Goal: Task Accomplishment & Management: Manage account settings

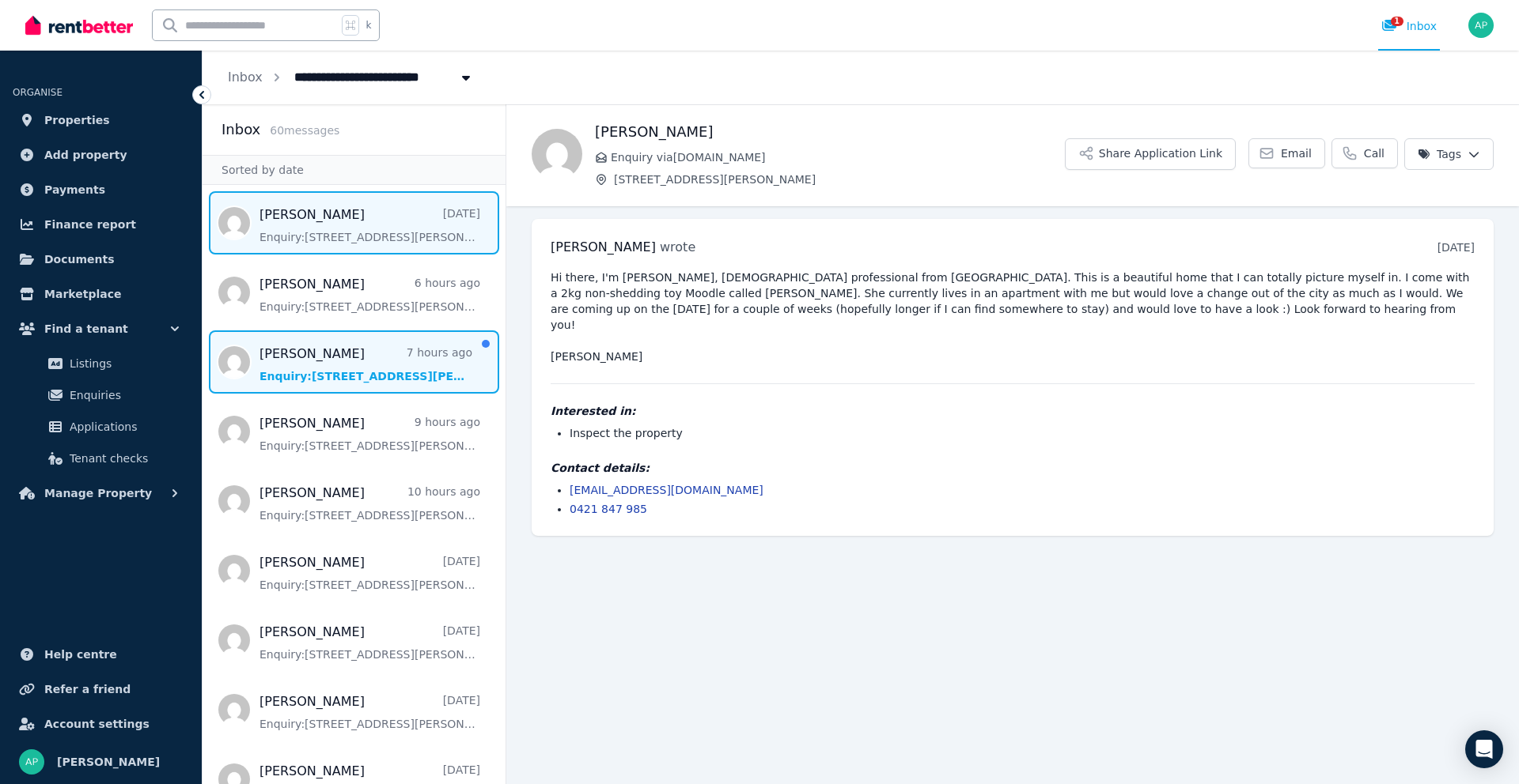
click at [388, 376] on span "Message list" at bounding box center [354, 362] width 303 height 63
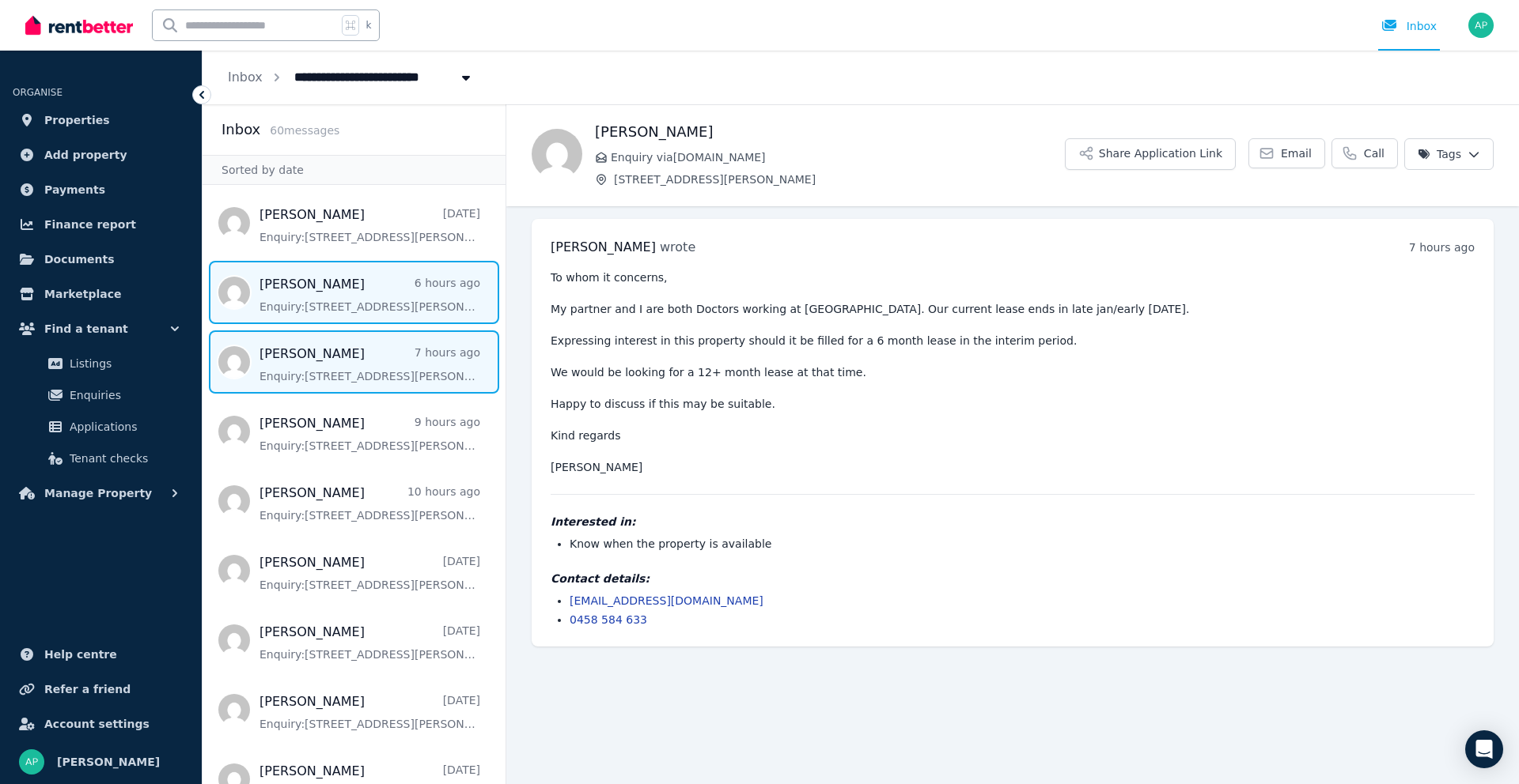
click at [383, 309] on span "Message list" at bounding box center [354, 292] width 303 height 63
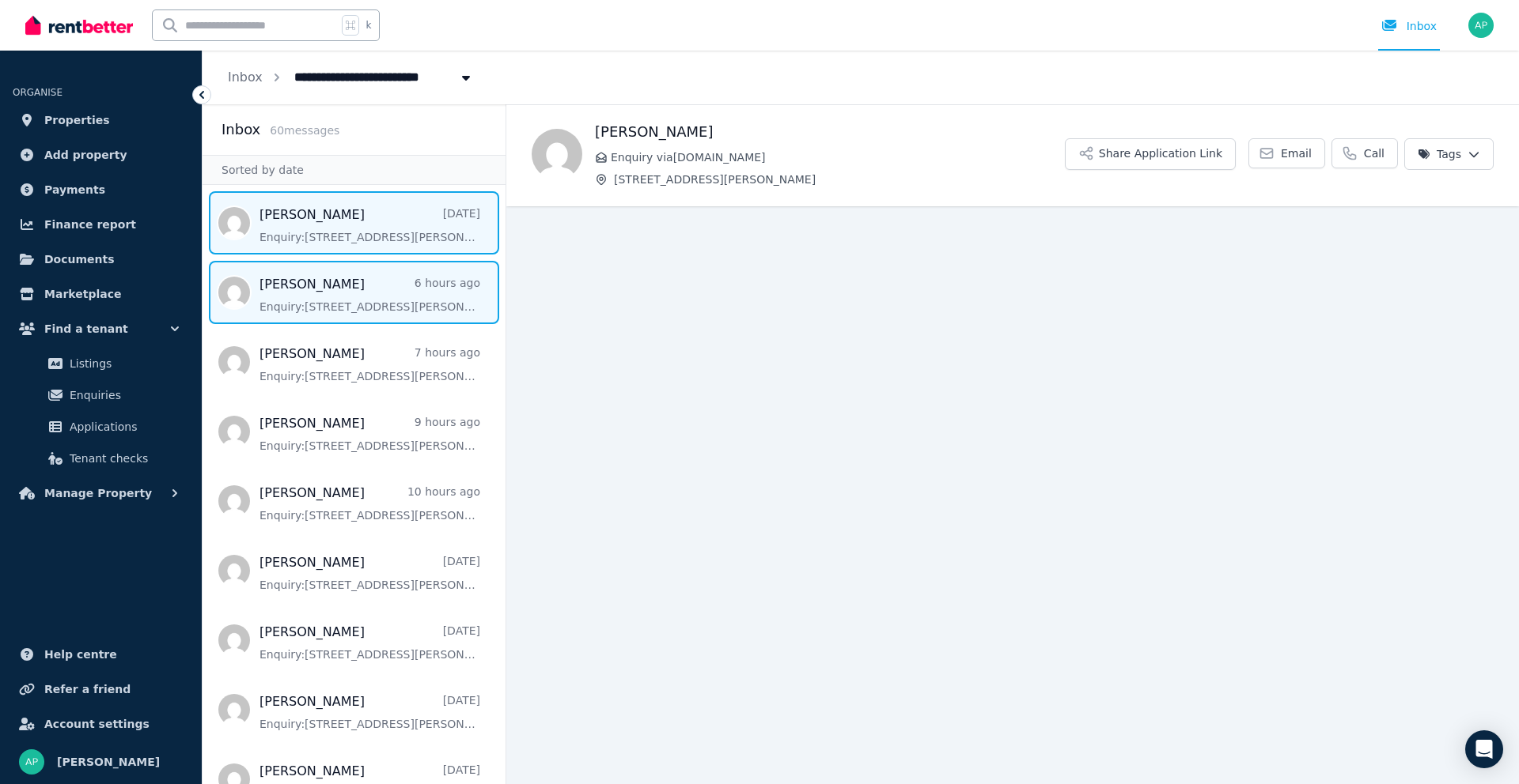
click at [365, 233] on span "Message list" at bounding box center [354, 223] width 303 height 63
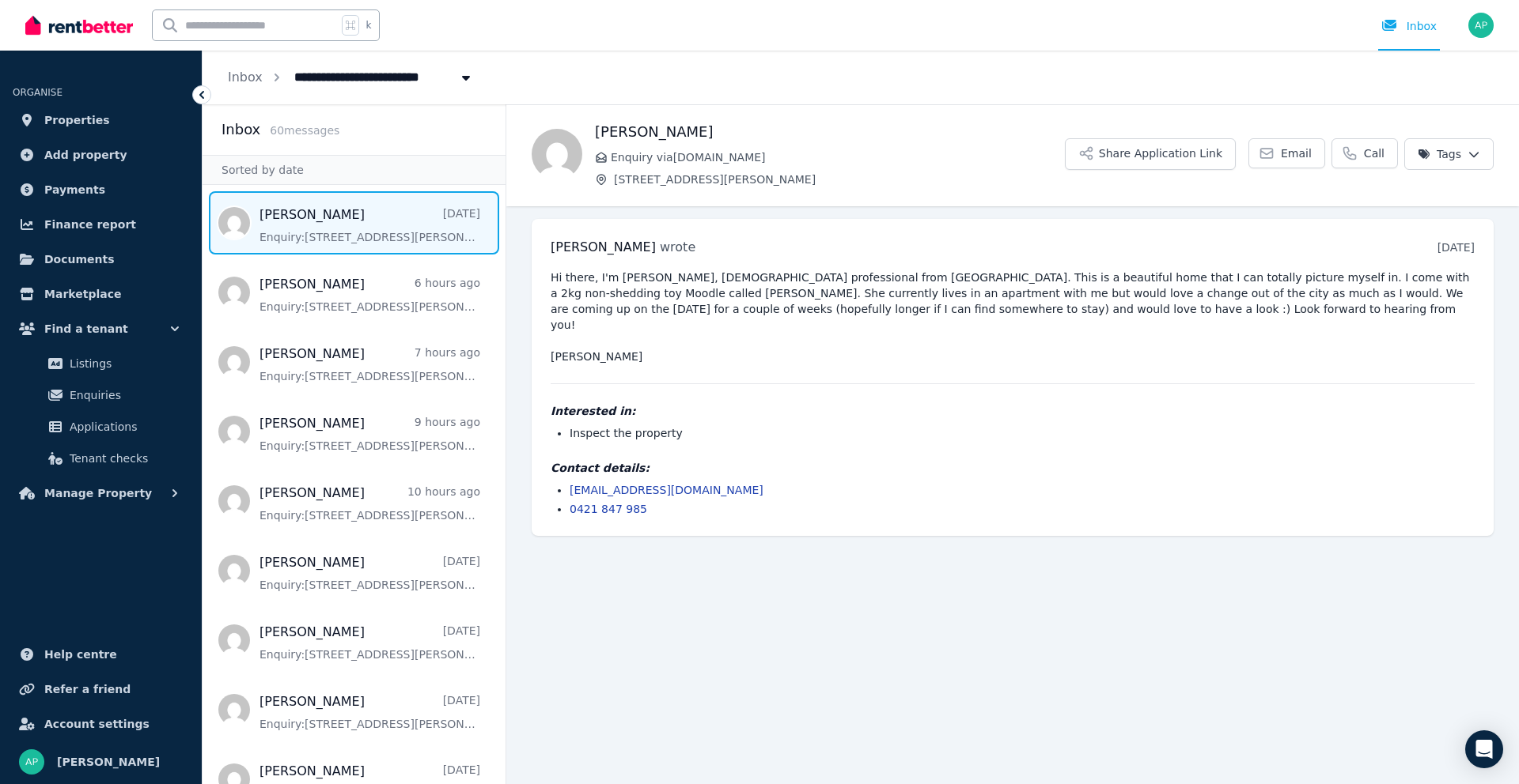
click at [998, 559] on main "Back [PERSON_NAME] Enquiry via [DOMAIN_NAME] [STREET_ADDRESS][PERSON_NAME] Appl…" at bounding box center [1013, 444] width 1013 height 680
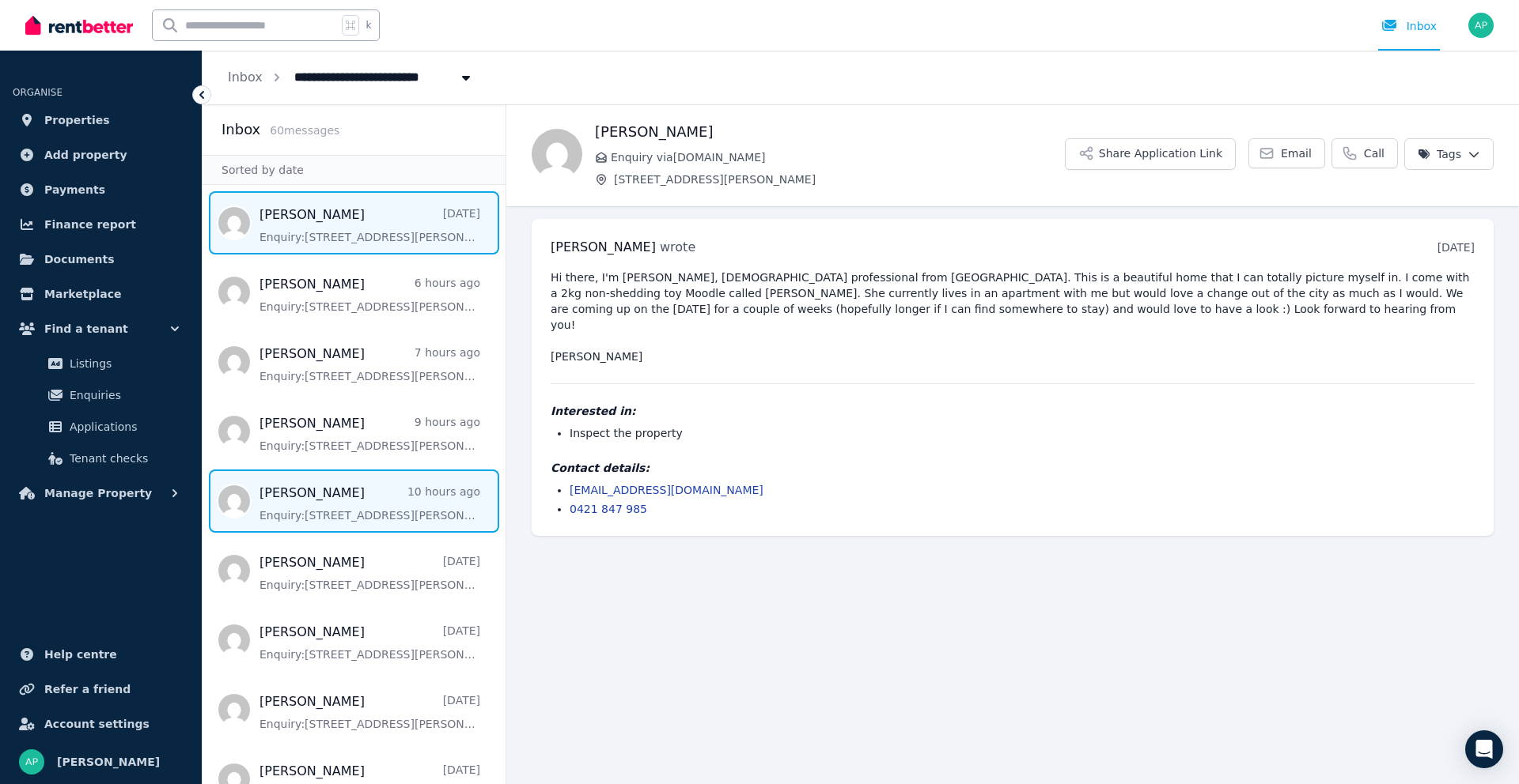
click at [431, 517] on span "Message list" at bounding box center [354, 501] width 303 height 63
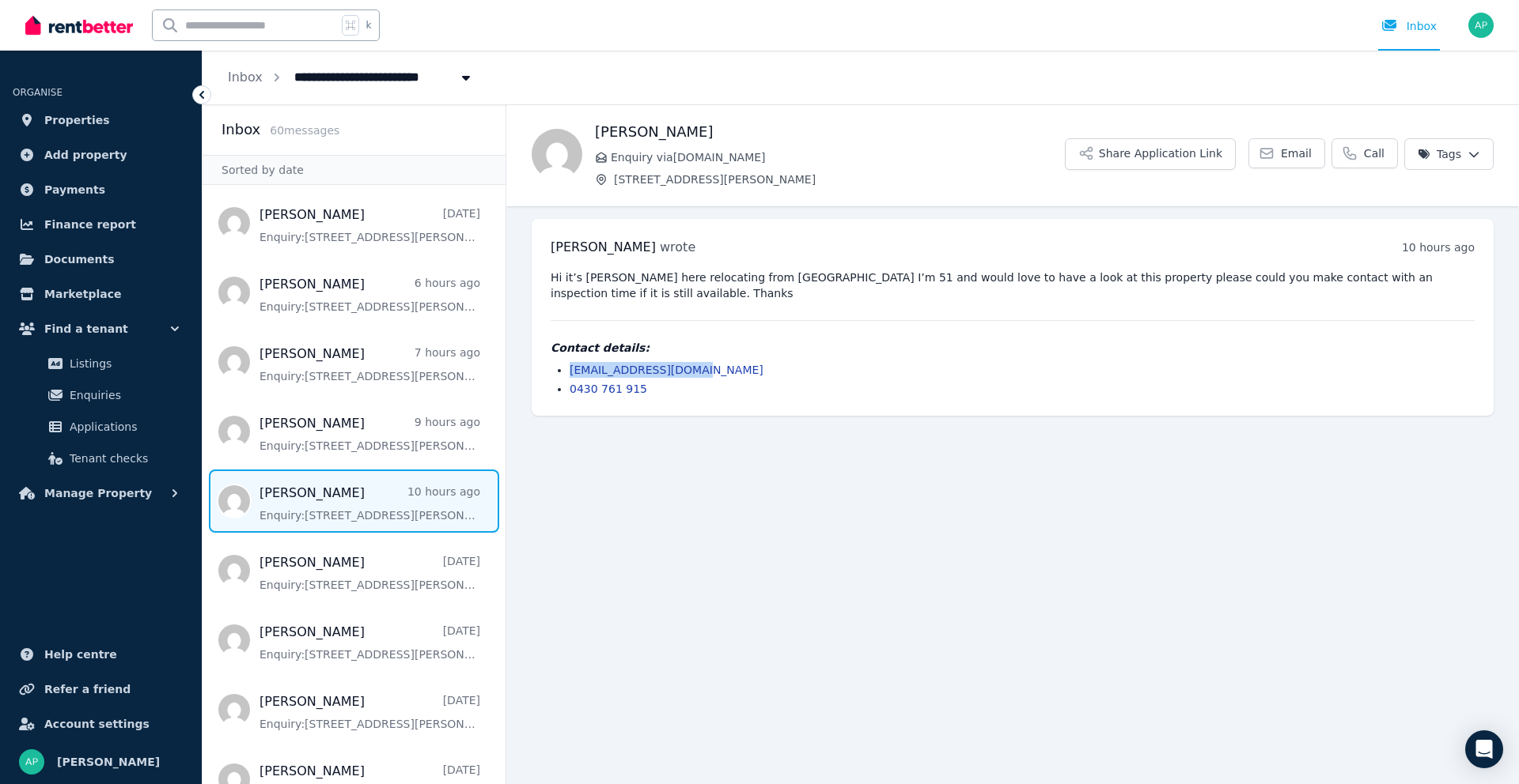
drag, startPoint x: 715, startPoint y: 369, endPoint x: 572, endPoint y: 366, distance: 143.0
click at [572, 366] on li "[EMAIL_ADDRESS][DOMAIN_NAME]" at bounding box center [1022, 370] width 905 height 16
copy link "[EMAIL_ADDRESS][DOMAIN_NAME]"
click at [685, 667] on main "Back [PERSON_NAME] Enquiry via [DOMAIN_NAME] [STREET_ADDRESS][PERSON_NAME] Appl…" at bounding box center [1013, 444] width 1013 height 680
click at [78, 119] on span "Properties" at bounding box center [78, 119] width 66 height 19
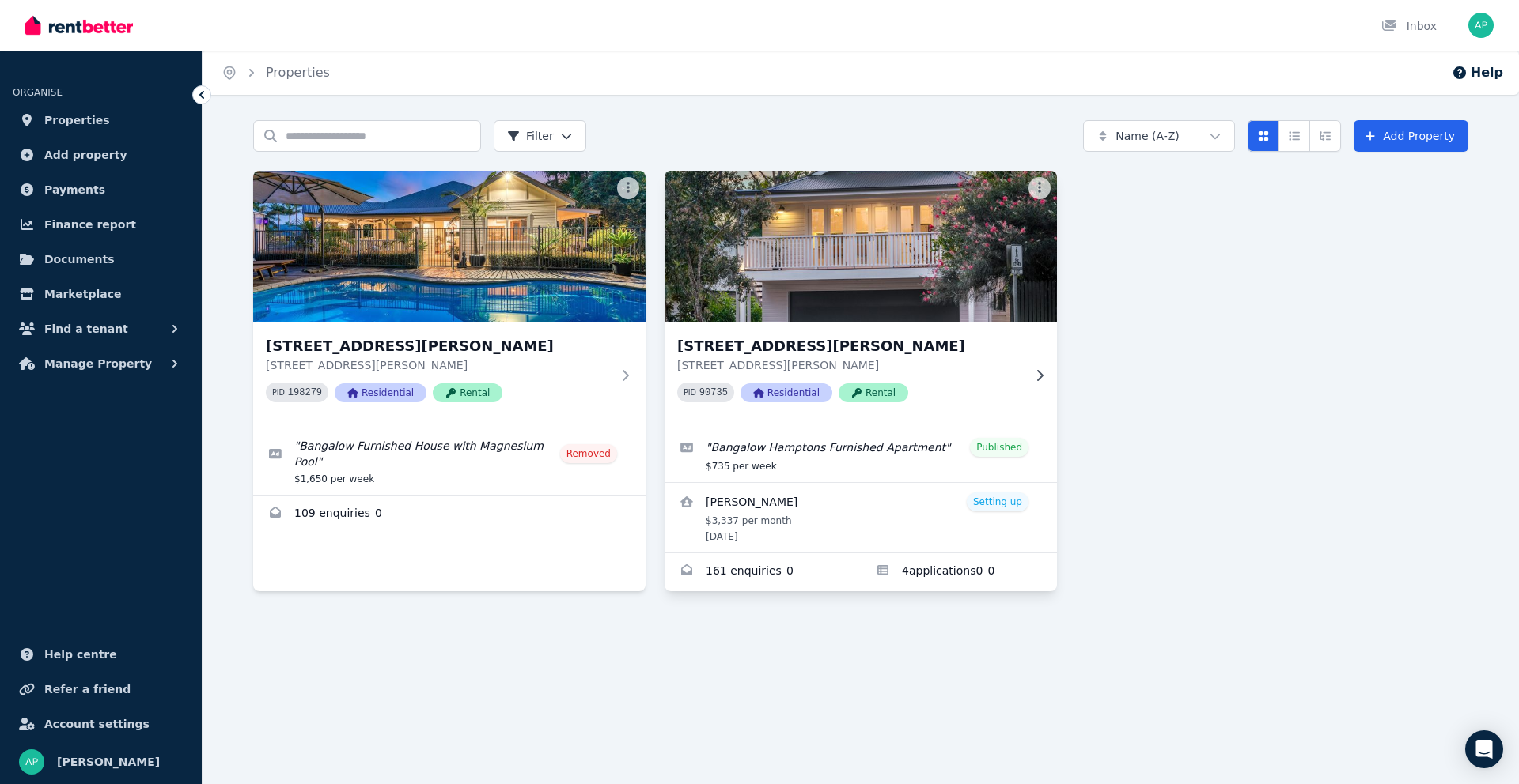
click at [842, 283] on img at bounding box center [861, 246] width 412 height 159
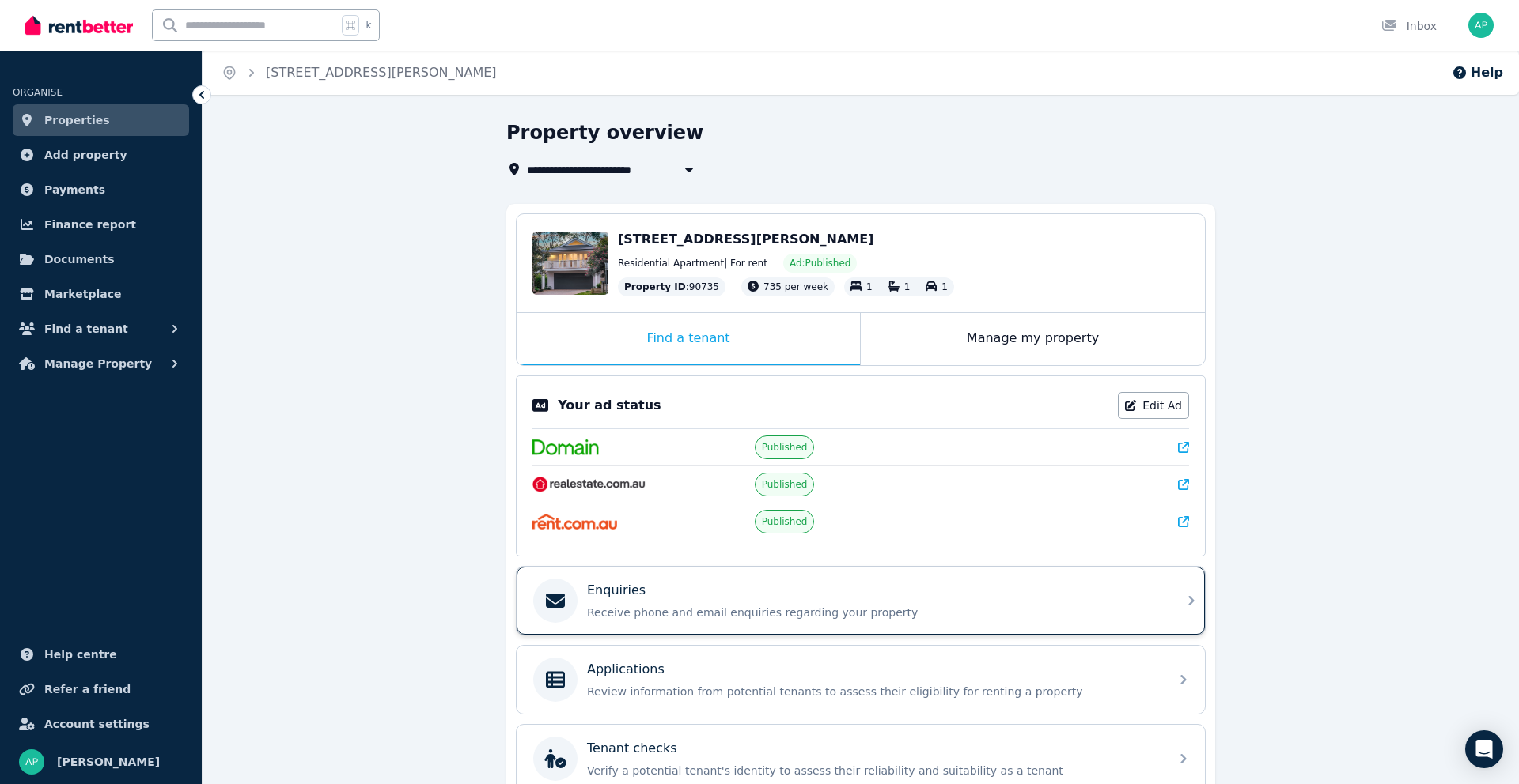
click at [697, 608] on p "Receive phone and email enquiries regarding your property" at bounding box center [873, 613] width 572 height 16
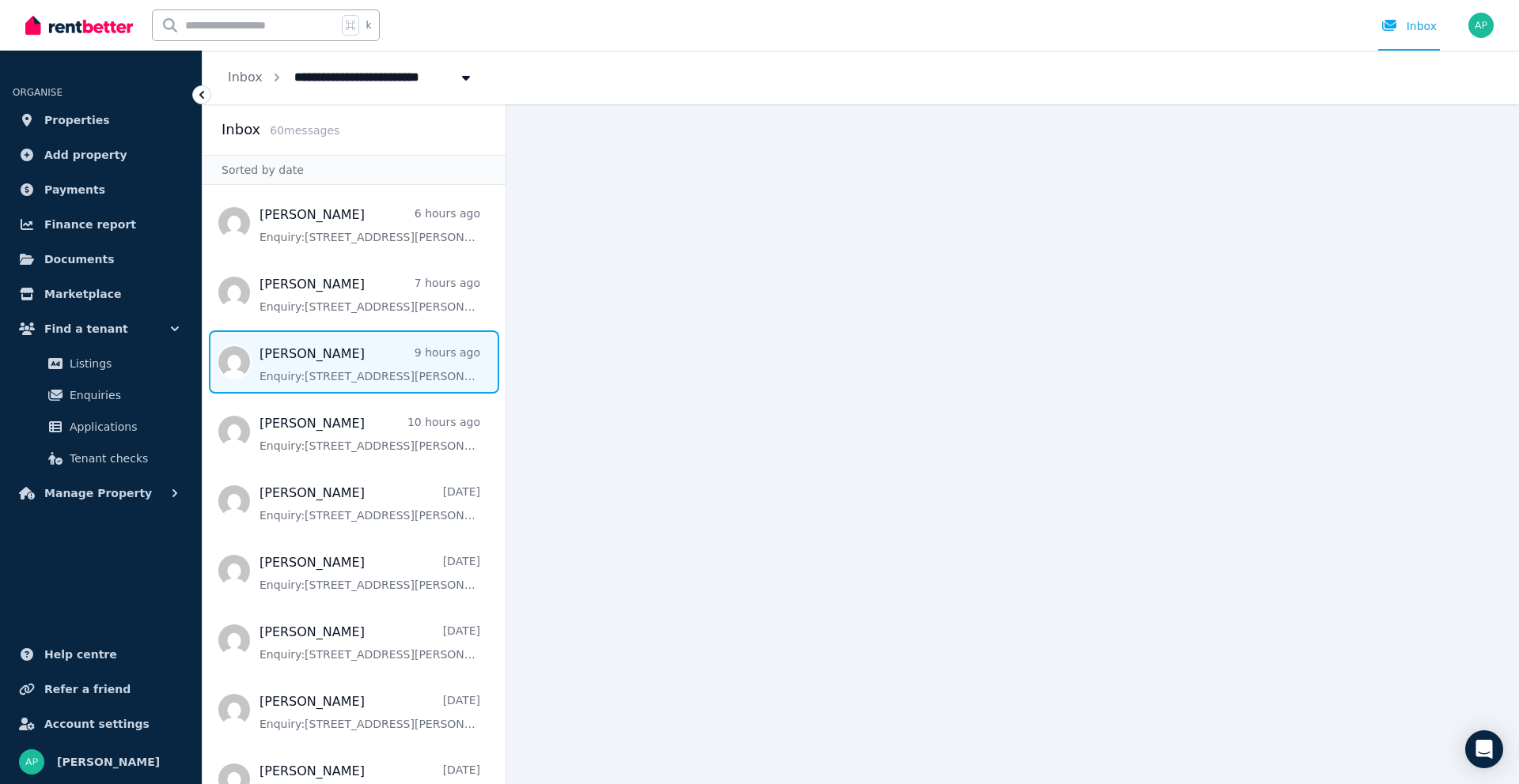
click at [359, 363] on span "Message list" at bounding box center [354, 362] width 303 height 63
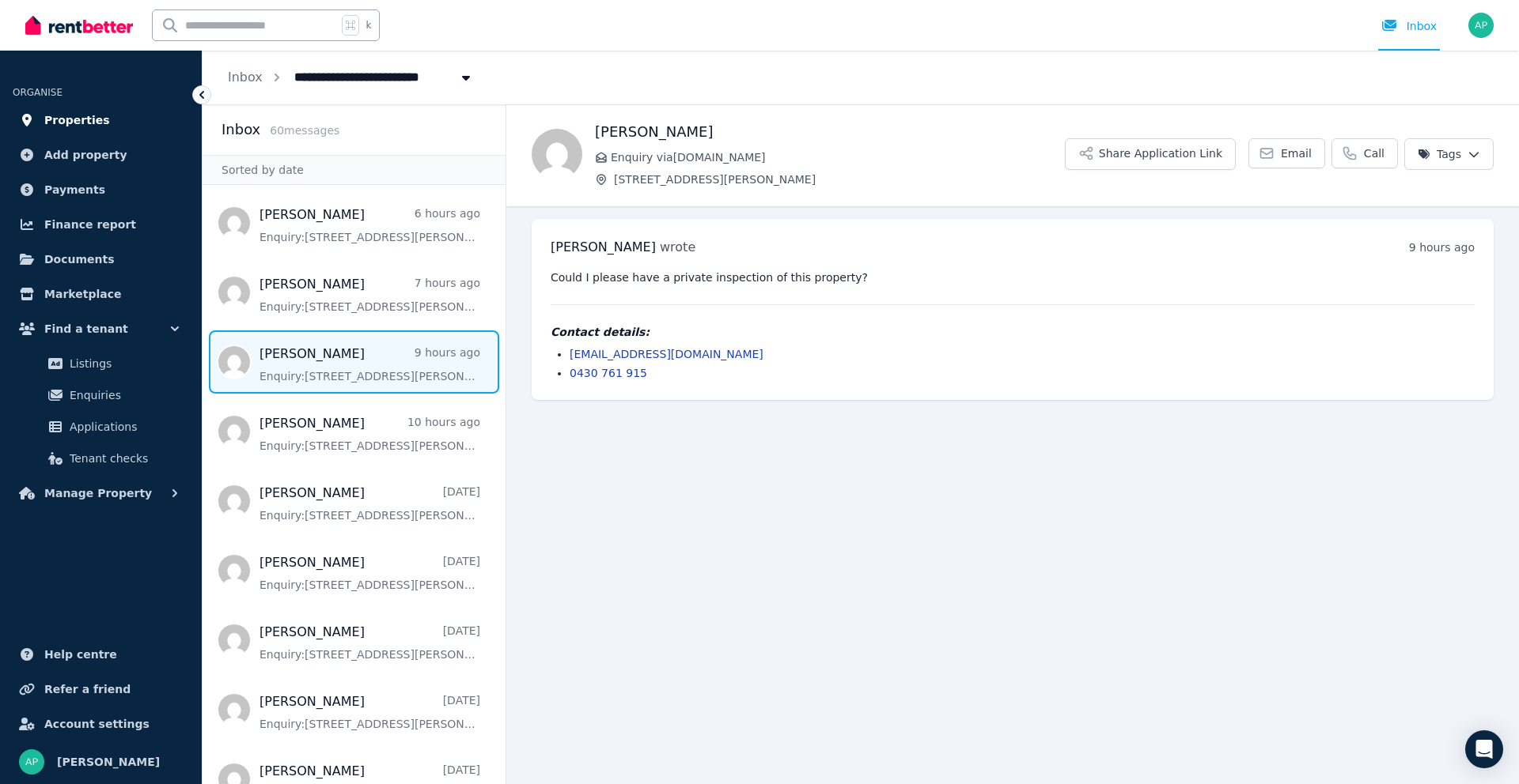
click at [81, 123] on span "Properties" at bounding box center [78, 119] width 66 height 19
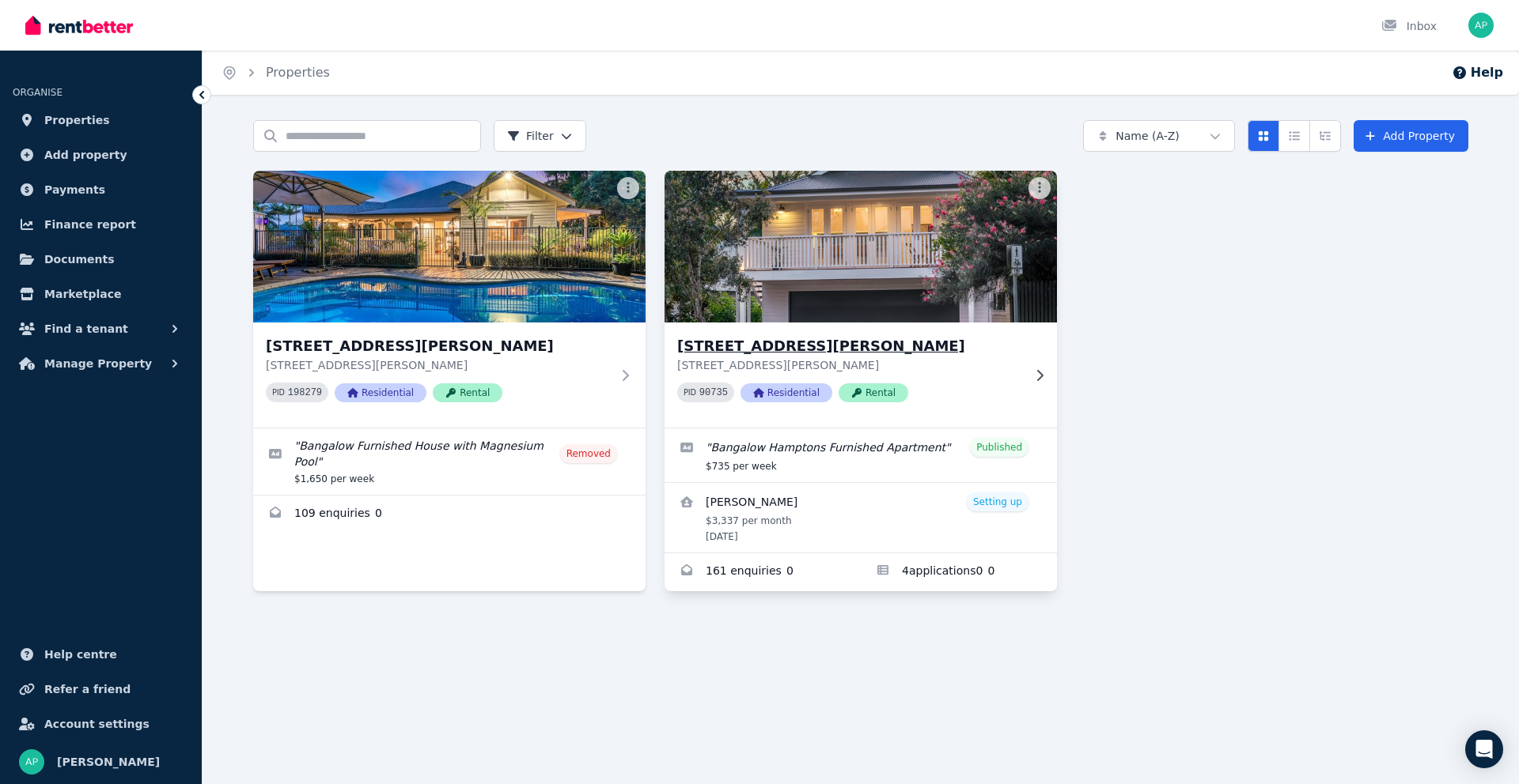
click at [835, 323] on div "[STREET_ADDRESS][PERSON_NAME][PERSON_NAME] PID 90735 Residential Rental" at bounding box center [860, 375] width 392 height 105
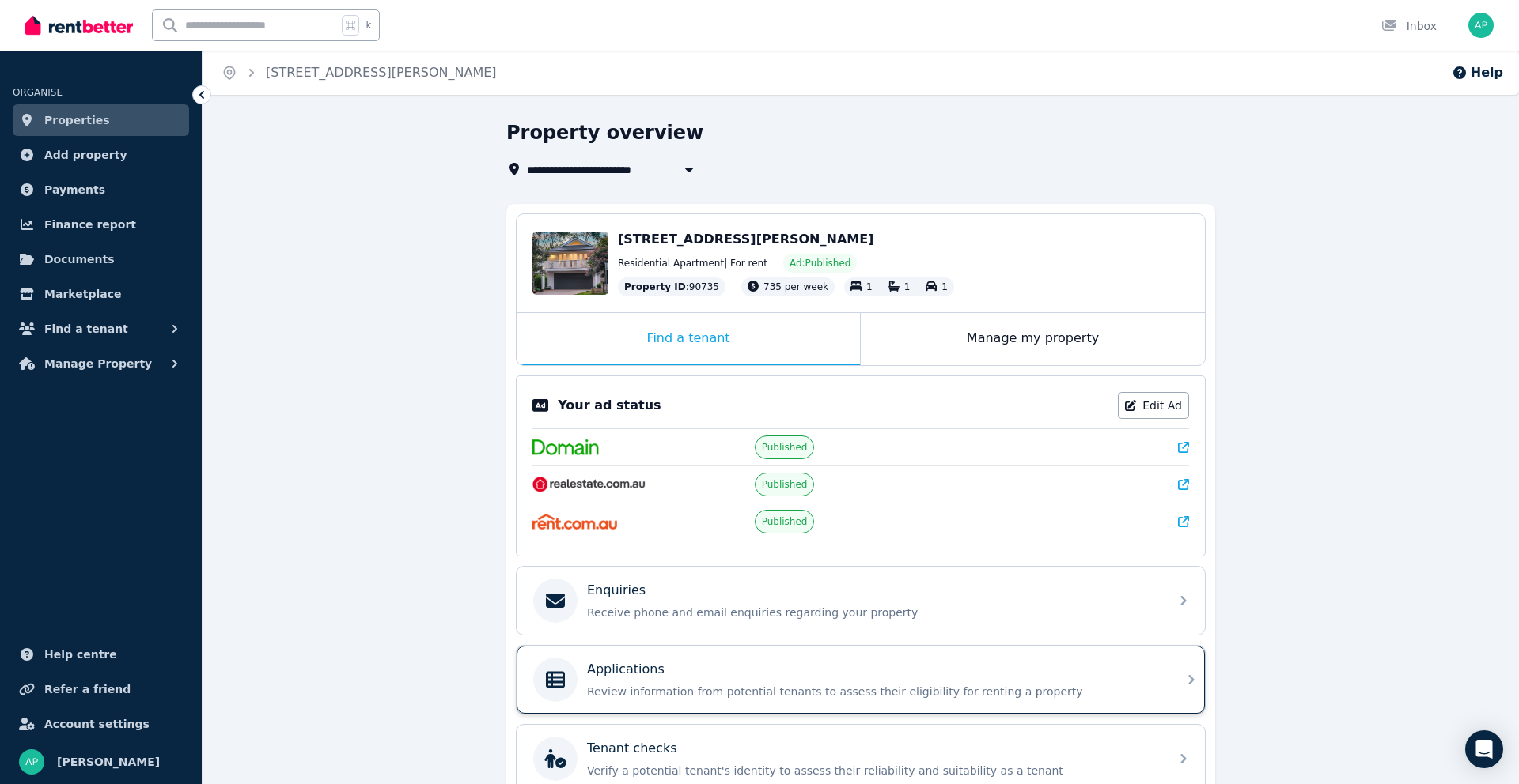
click at [664, 666] on div "Applications" at bounding box center [873, 669] width 572 height 19
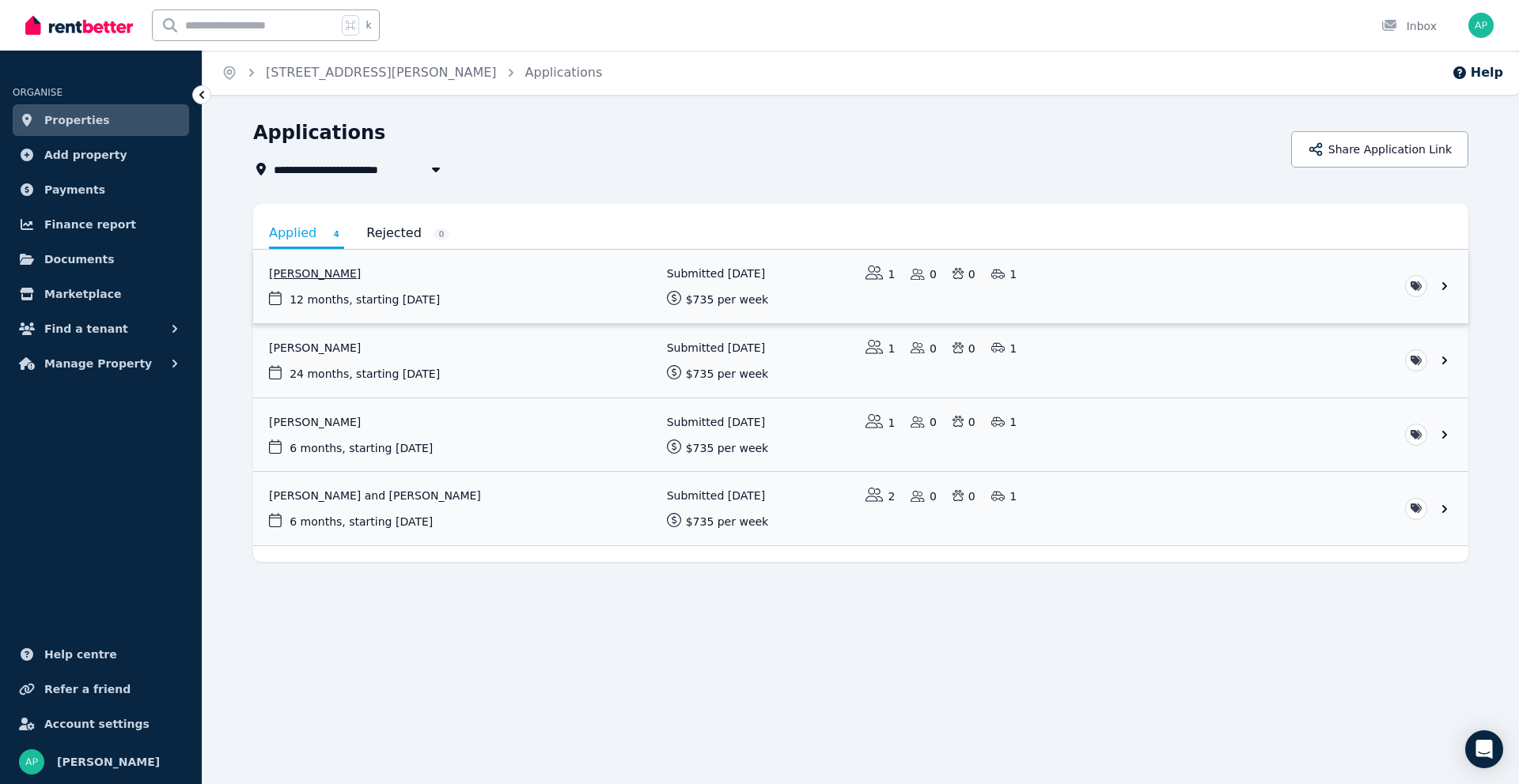
click at [339, 277] on link "View application: Ange Chamberlain" at bounding box center [860, 286] width 1215 height 74
click at [572, 509] on link "View application: Alice Ashurst and Benjamin Sherwen" at bounding box center [860, 509] width 1215 height 74
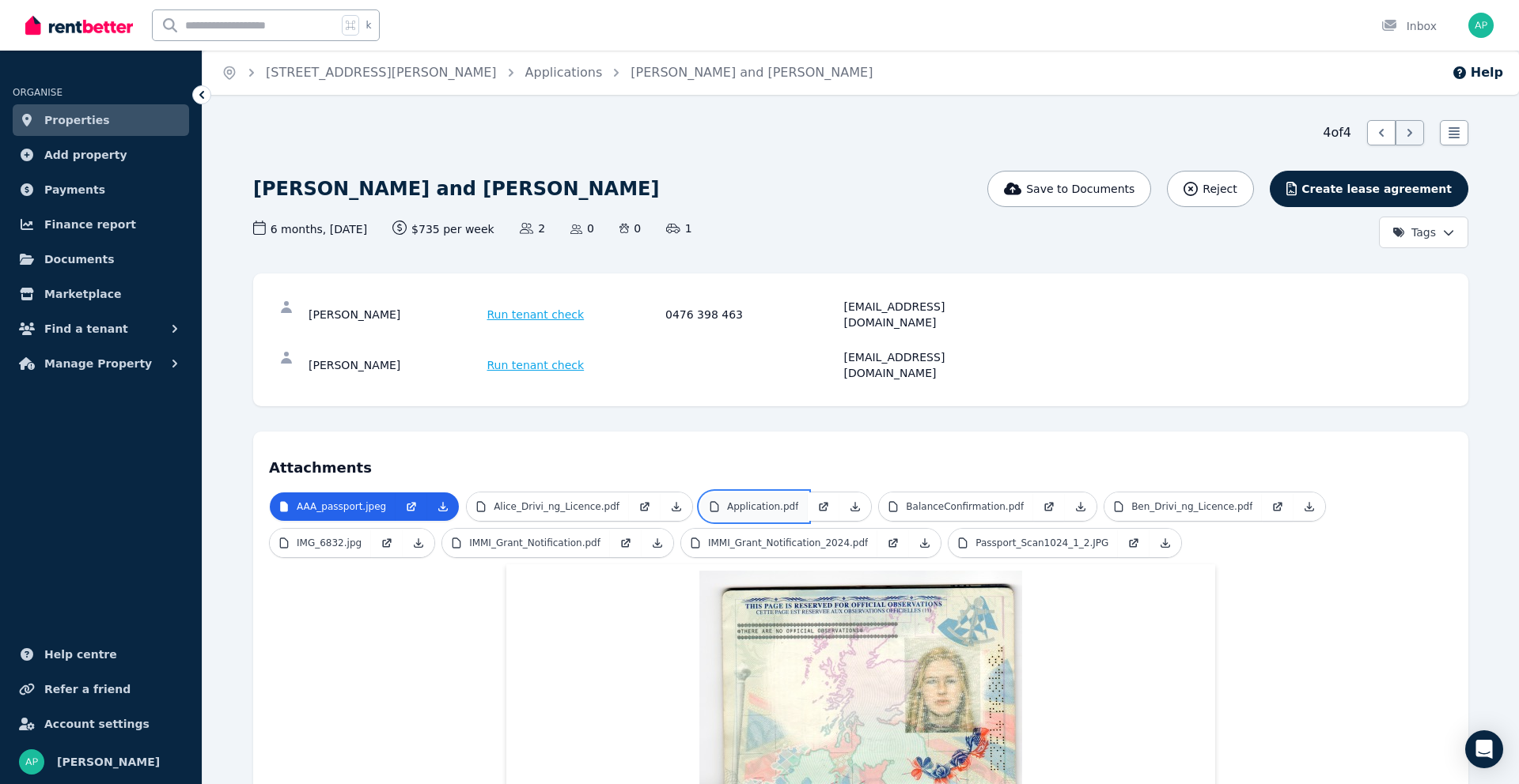
click at [766, 501] on p "Application.pdf" at bounding box center [763, 507] width 71 height 12
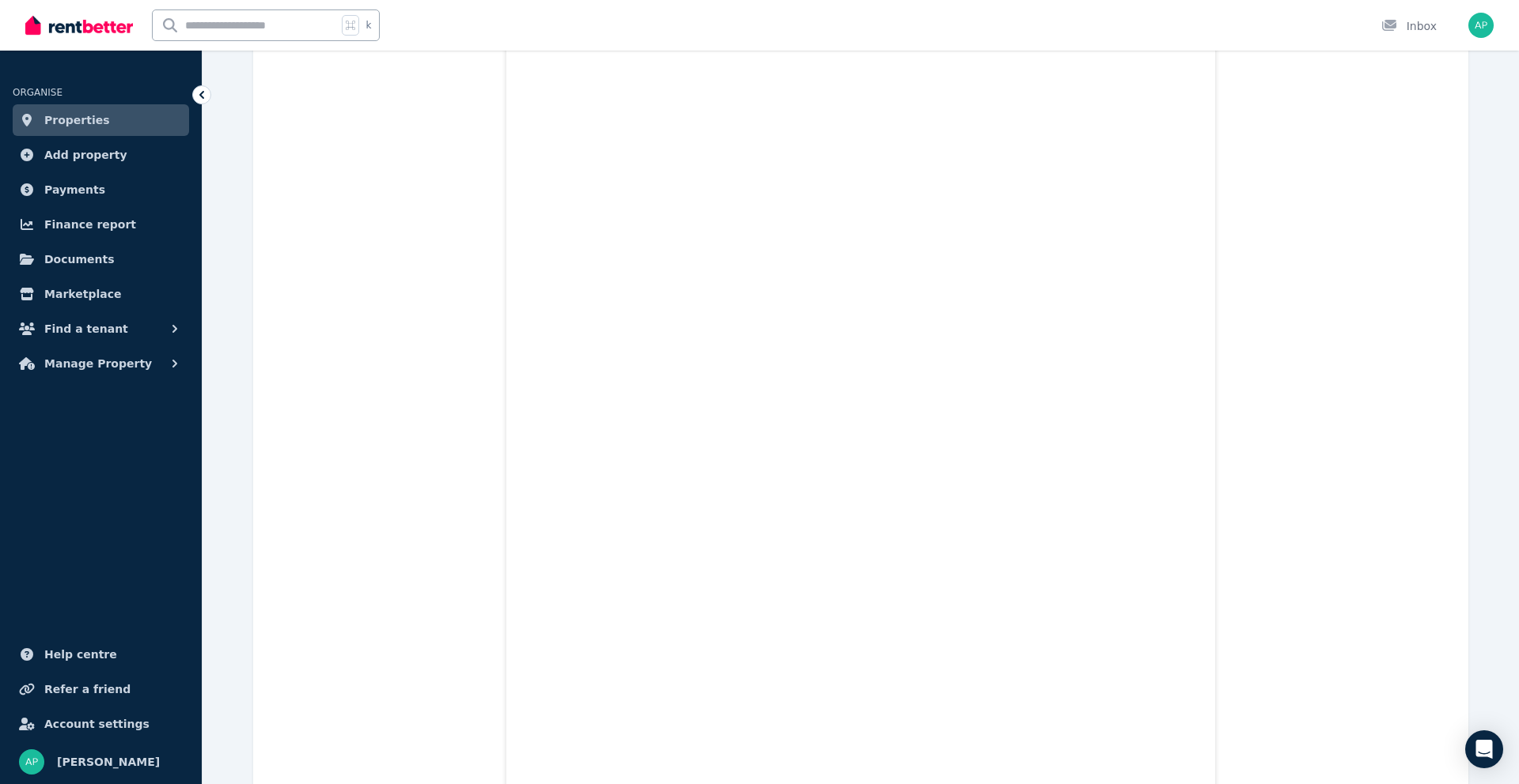
scroll to position [722, 0]
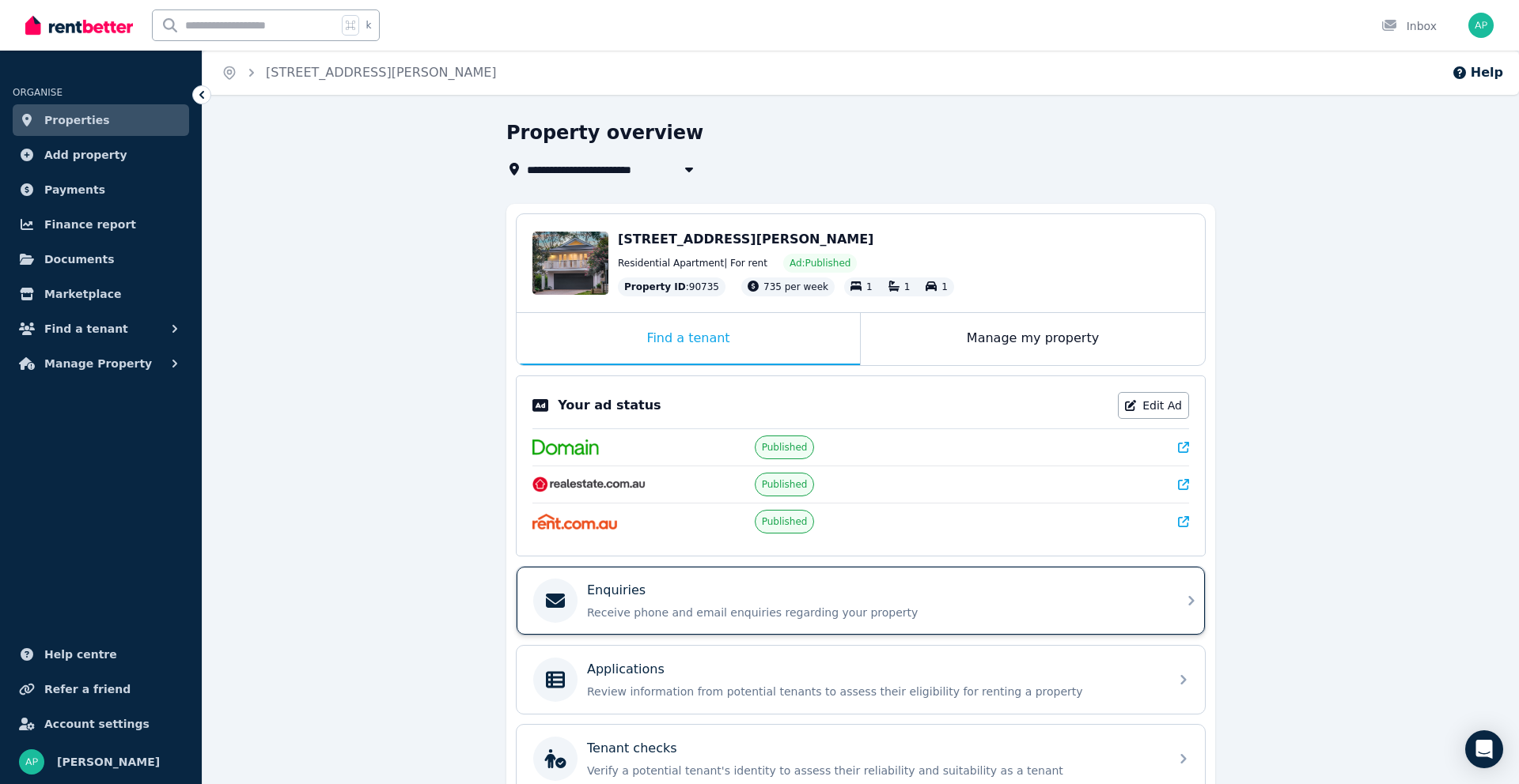
click at [672, 596] on div "Enquiries" at bounding box center [873, 590] width 572 height 19
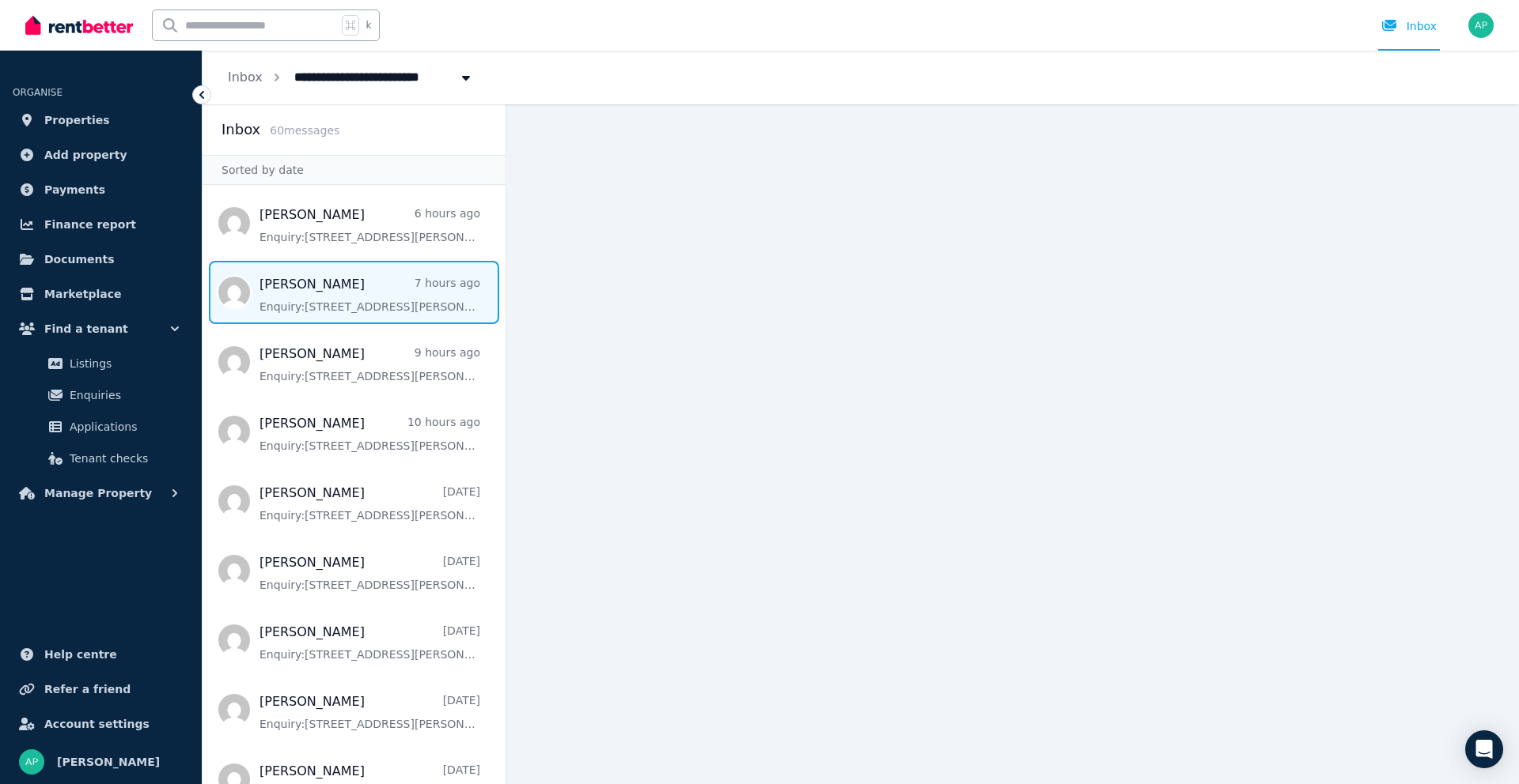
click at [369, 307] on span "Message list" at bounding box center [354, 292] width 303 height 63
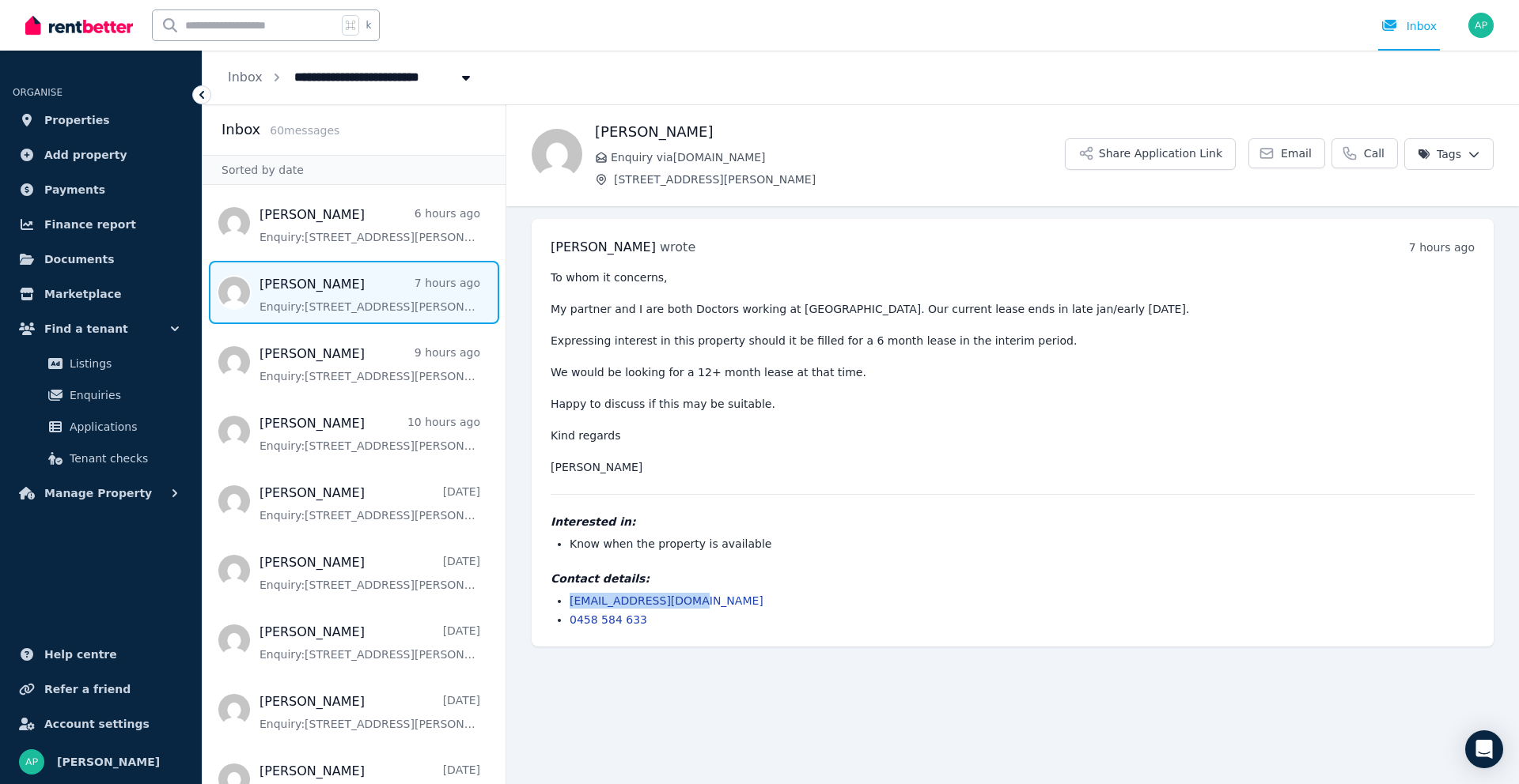
drag, startPoint x: 700, startPoint y: 598, endPoint x: 575, endPoint y: 600, distance: 125.0
click at [570, 600] on li "[EMAIL_ADDRESS][DOMAIN_NAME]" at bounding box center [1022, 601] width 905 height 16
click at [627, 660] on main "Back [PERSON_NAME] Enquiry via [DOMAIN_NAME] [STREET_ADDRESS][PERSON_NAME] Appl…" at bounding box center [1013, 444] width 1013 height 680
